Goal: Transaction & Acquisition: Subscribe to service/newsletter

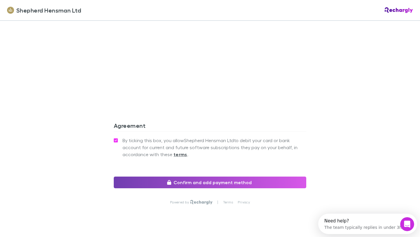
click at [188, 182] on button "Confirm and add payment method" at bounding box center [210, 183] width 193 height 12
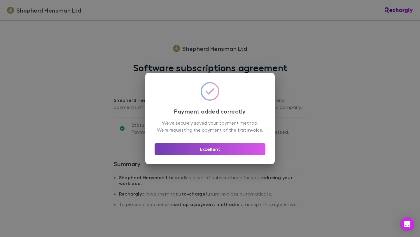
click at [210, 153] on button "Excellent" at bounding box center [210, 149] width 111 height 12
